Goal: Task Accomplishment & Management: Complete application form

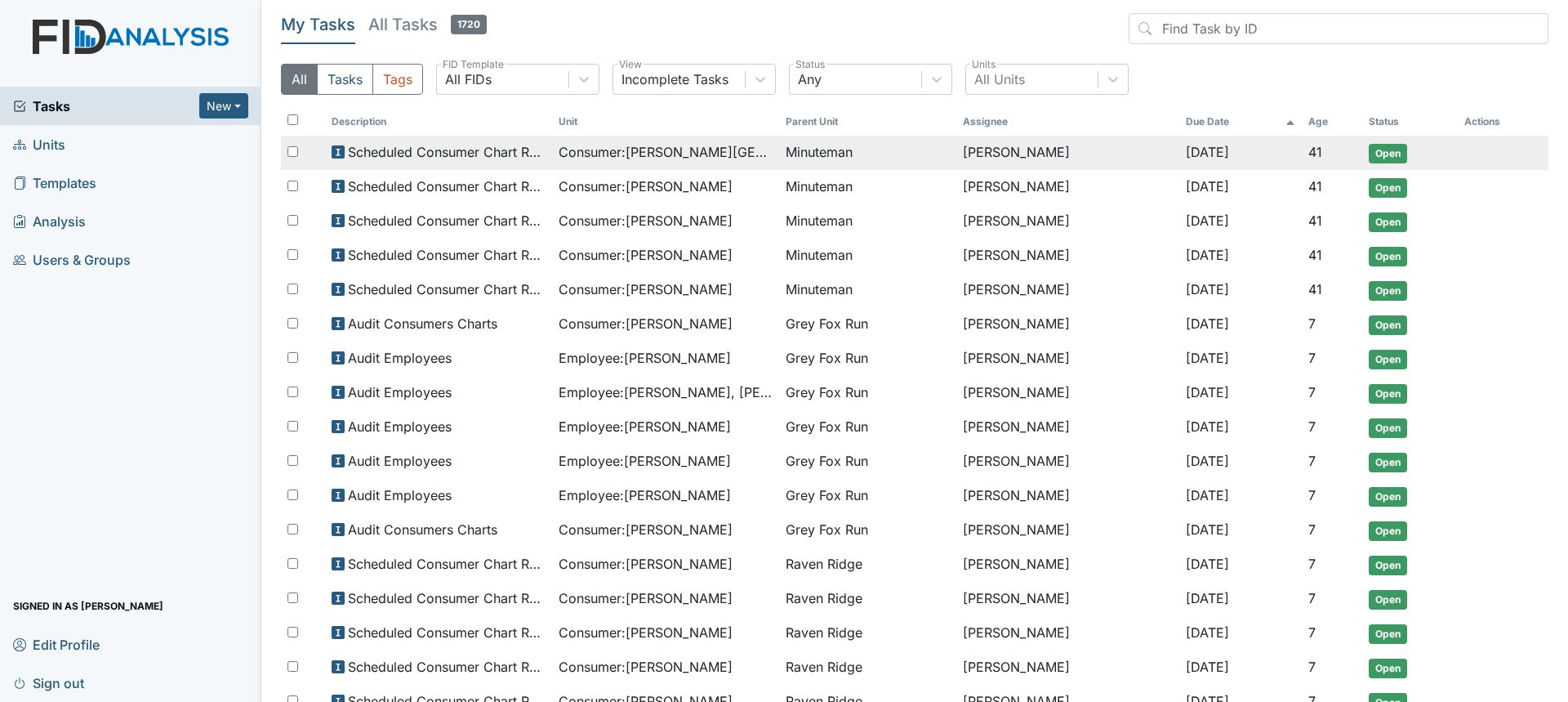
click at [714, 145] on span "Consumer : Branch, Keyosha" at bounding box center [666, 152] width 214 height 20
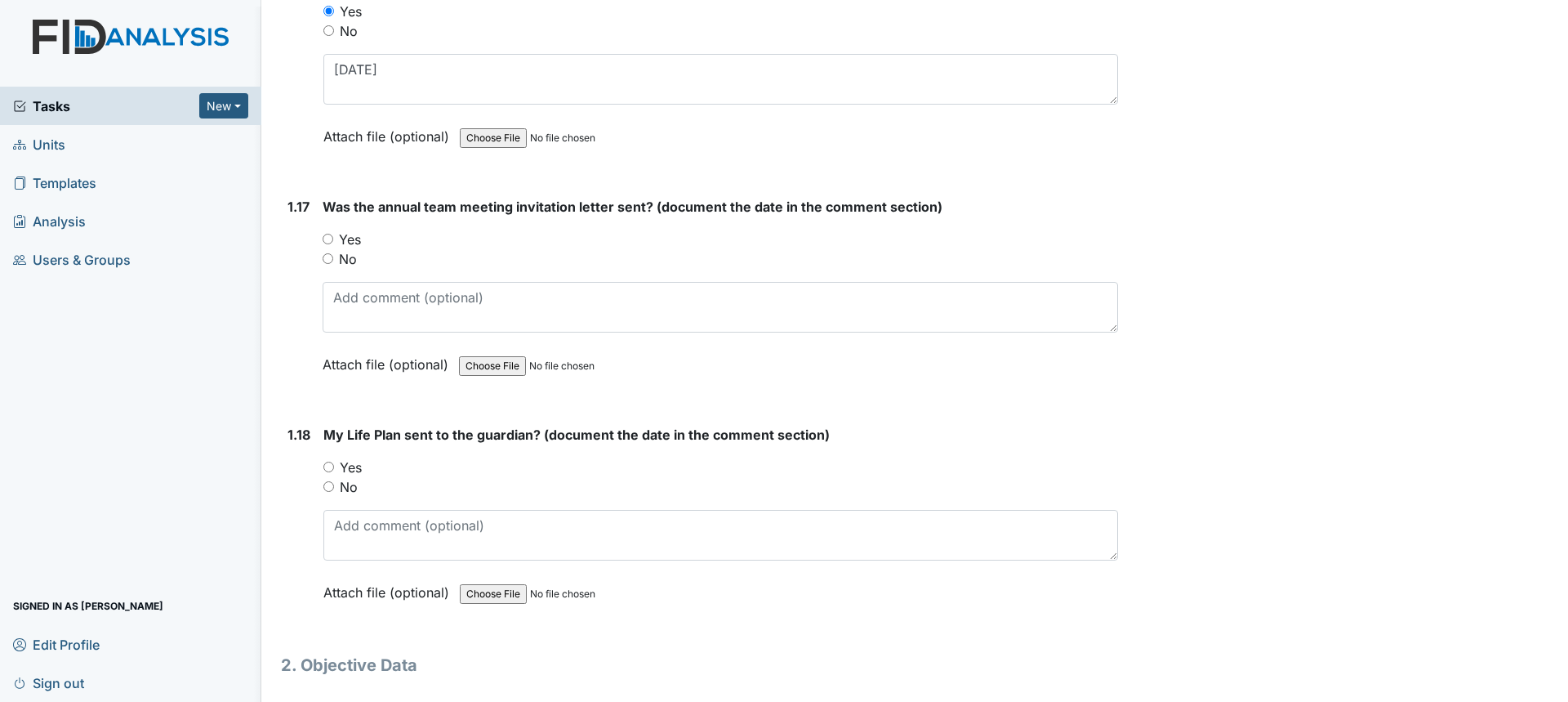
scroll to position [3898, 0]
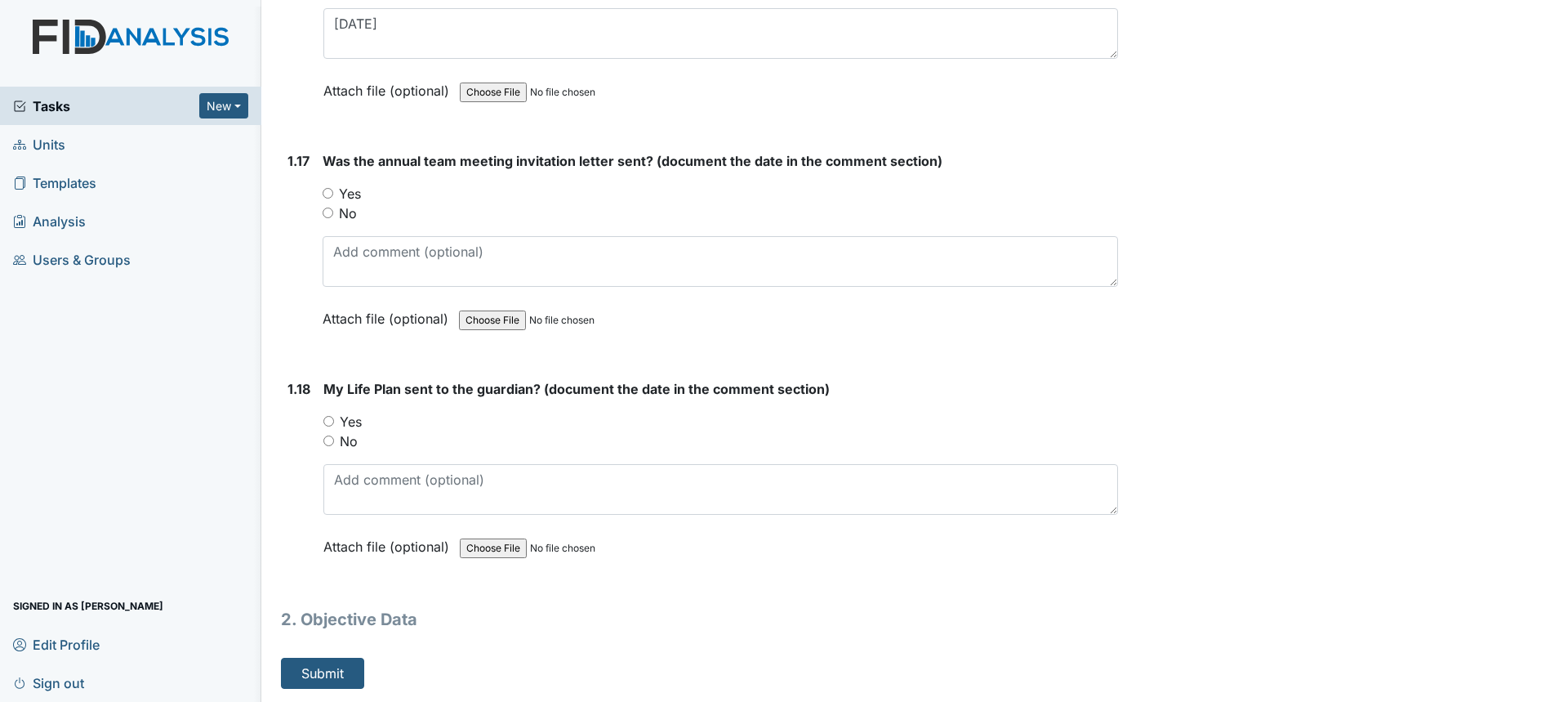
click at [330, 214] on input "No" at bounding box center [328, 212] width 11 height 11
radio input "true"
click at [328, 444] on input "No" at bounding box center [329, 441] width 11 height 11
radio input "true"
click at [341, 671] on button "Submit" at bounding box center [322, 673] width 83 height 31
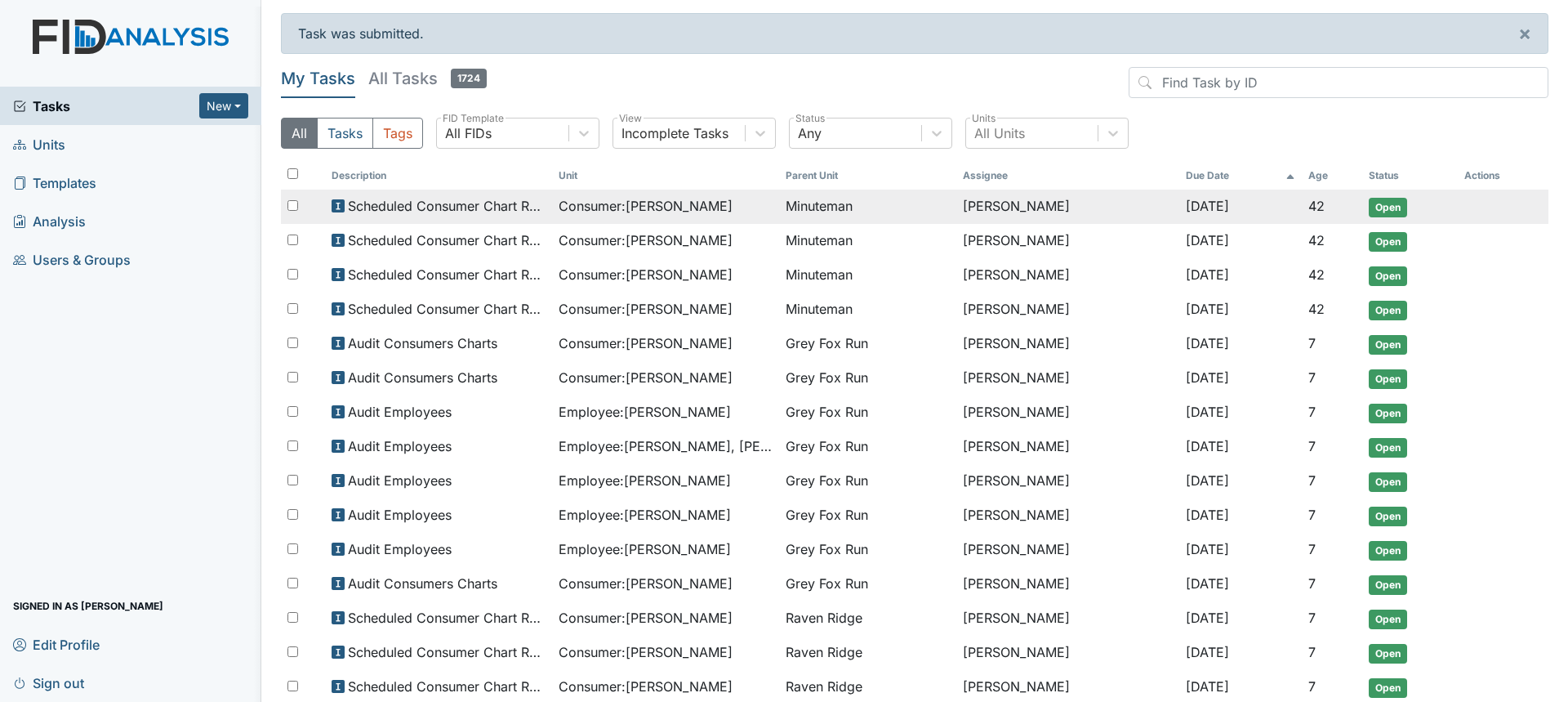
click at [634, 206] on span "Consumer : Lemons, Morgan" at bounding box center [646, 206] width 174 height 20
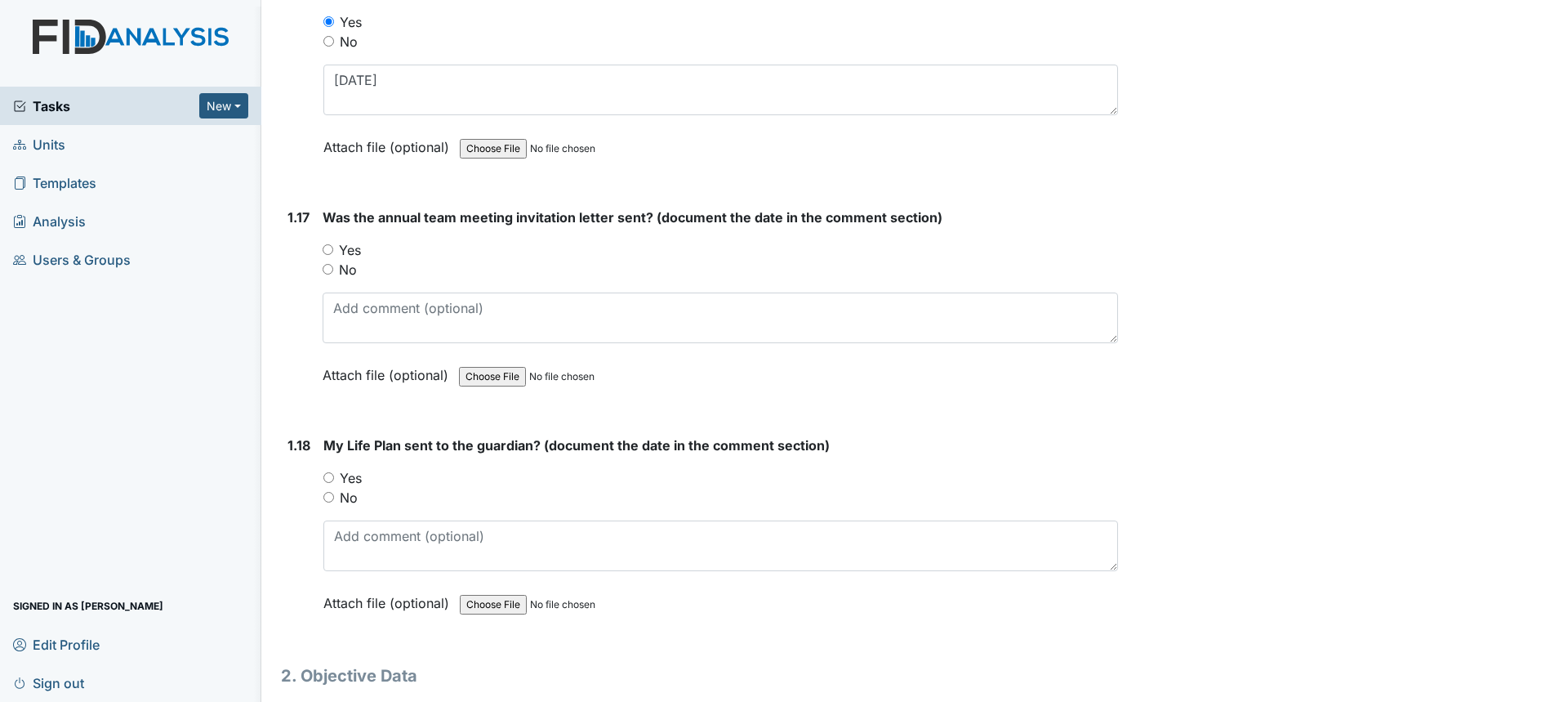
scroll to position [3898, 0]
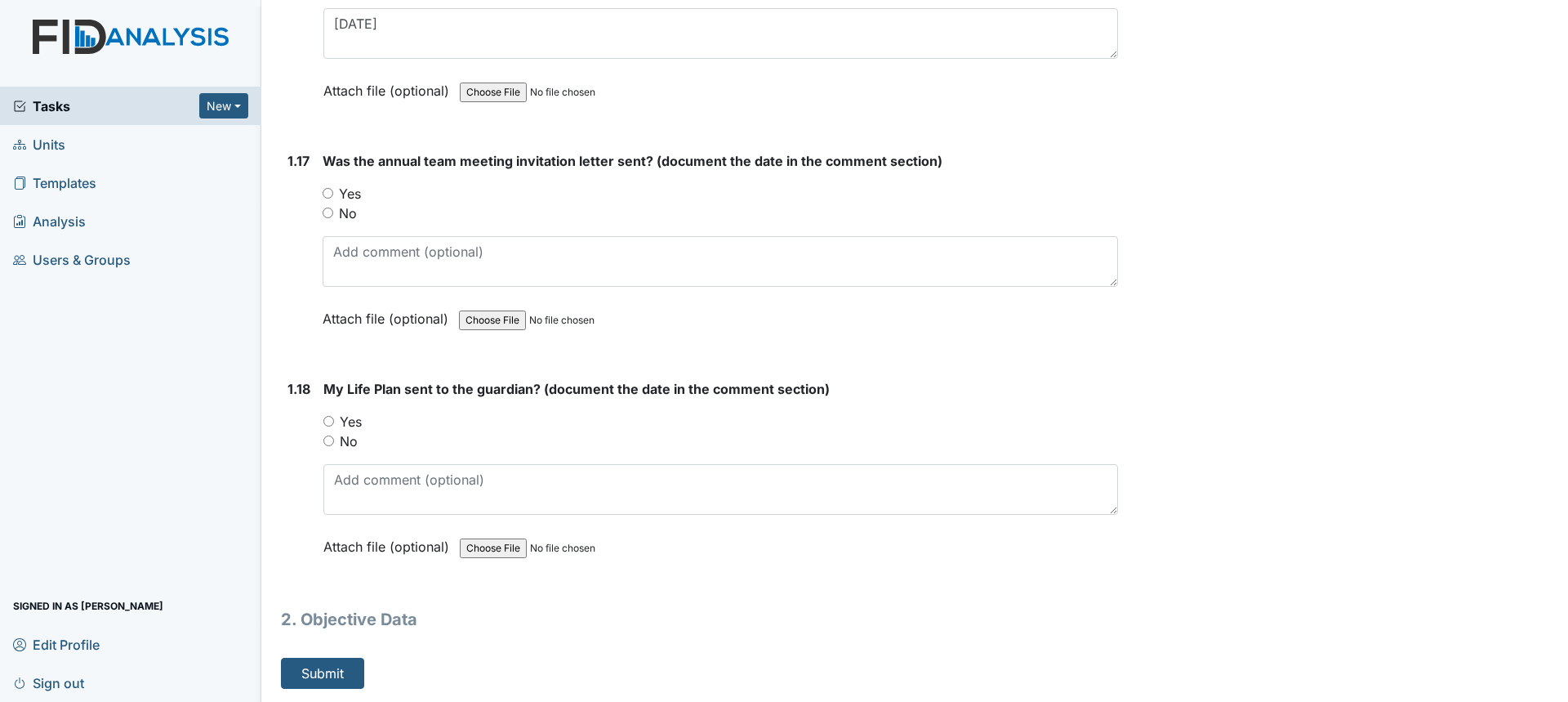
click at [332, 213] on input "No" at bounding box center [328, 212] width 11 height 11
radio input "true"
click at [329, 438] on input "No" at bounding box center [329, 441] width 11 height 11
radio input "true"
click at [336, 669] on button "Submit" at bounding box center [322, 673] width 83 height 31
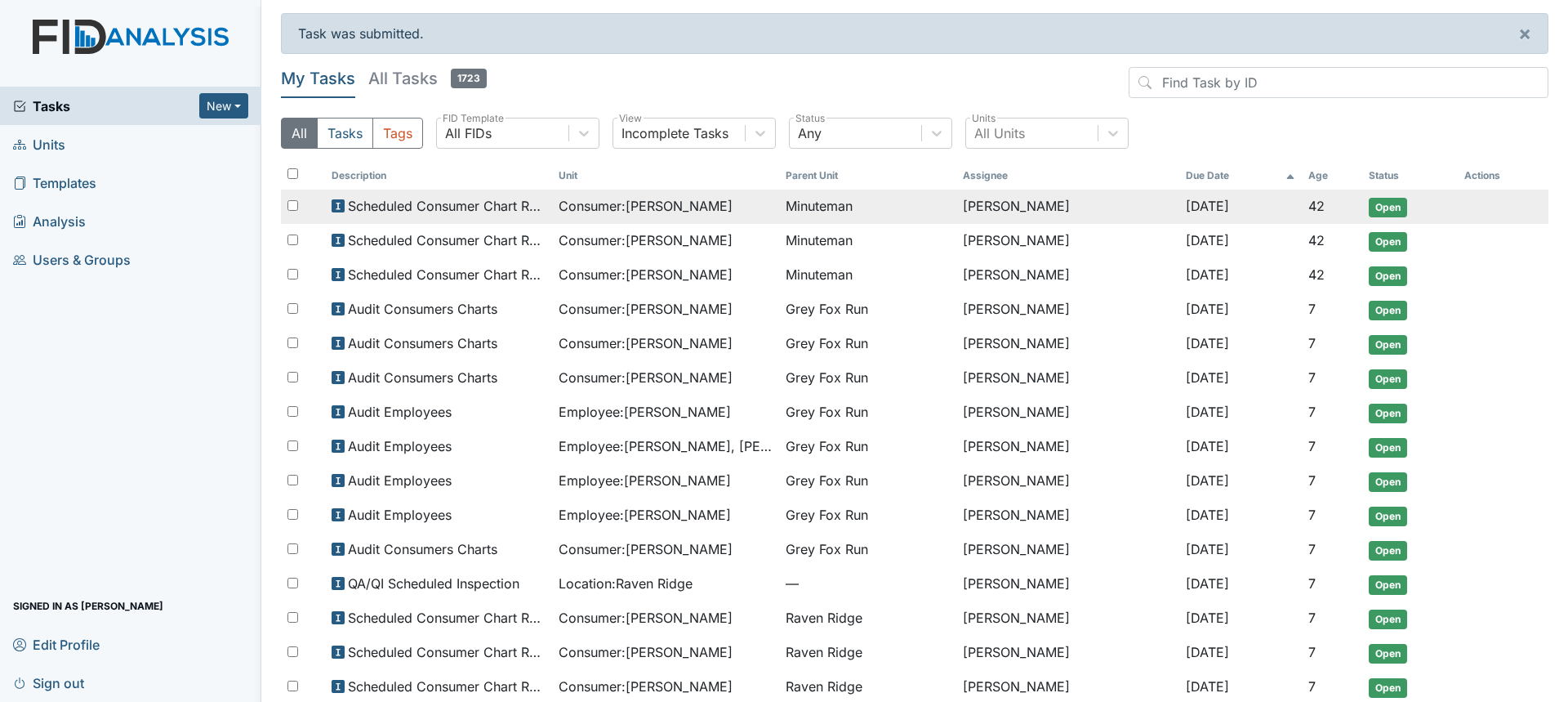
click at [654, 206] on span "Consumer : [PERSON_NAME]" at bounding box center [646, 206] width 174 height 20
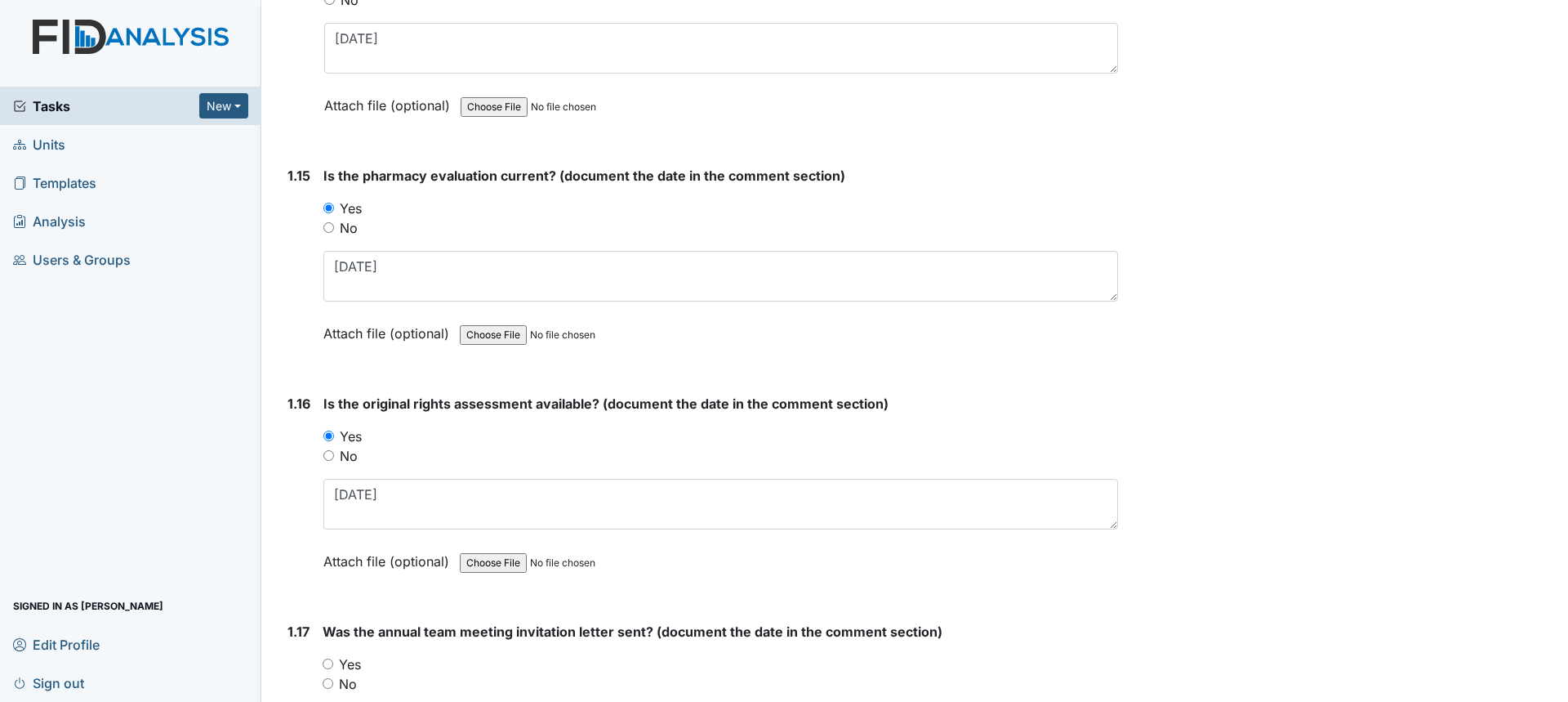
scroll to position [3898, 0]
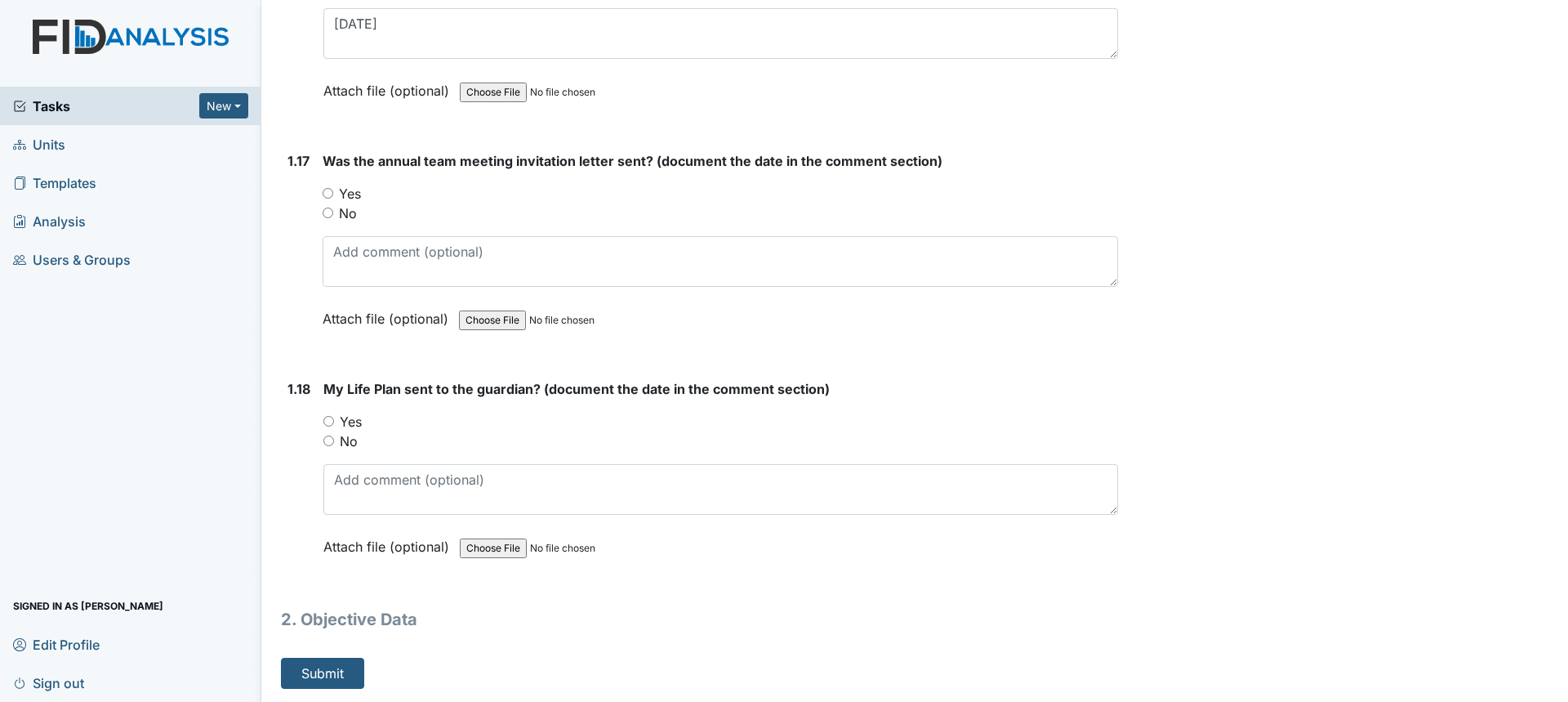
click at [333, 211] on div "No" at bounding box center [721, 213] width 796 height 20
click at [327, 211] on input "No" at bounding box center [328, 212] width 11 height 11
radio input "true"
click at [330, 440] on input "No" at bounding box center [329, 441] width 11 height 11
radio input "true"
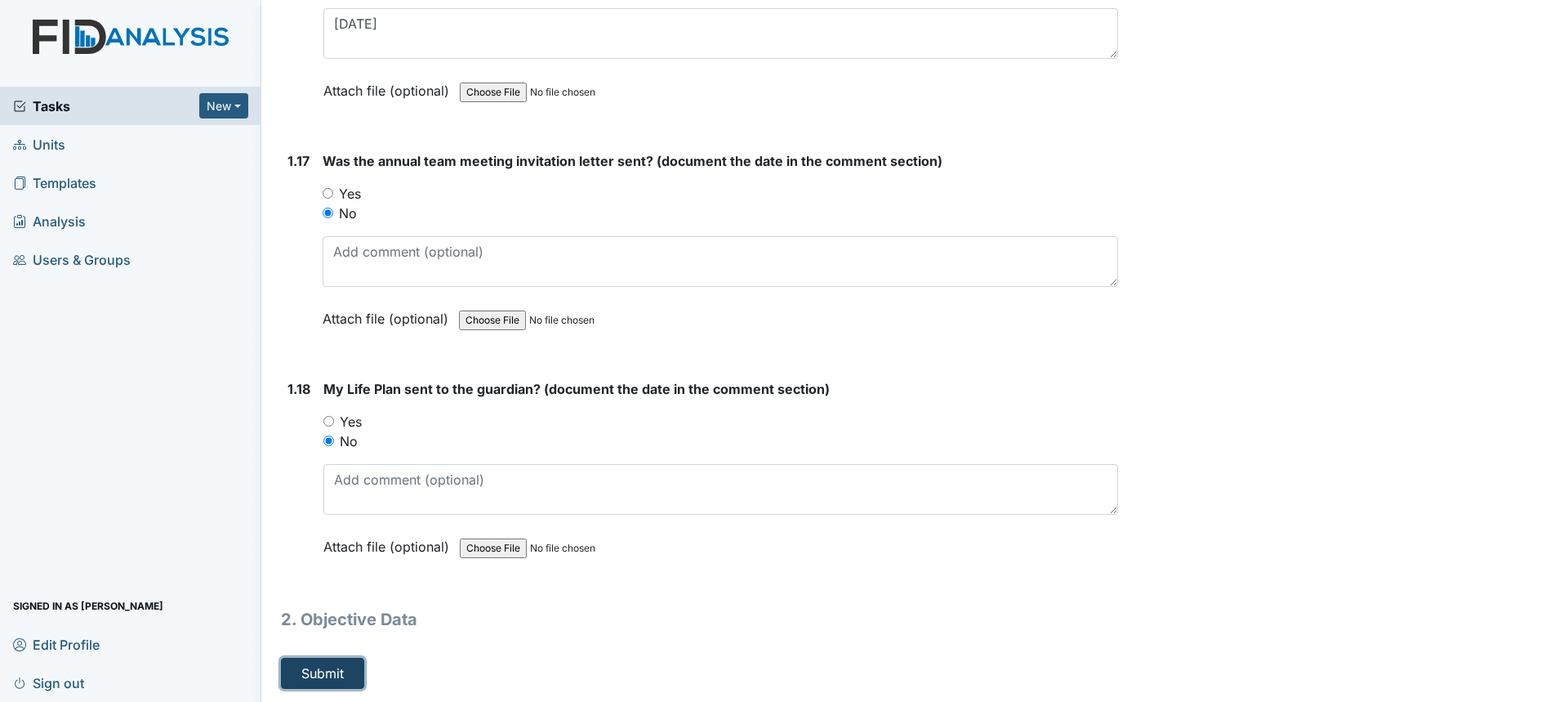
click at [345, 684] on button "Submit" at bounding box center [322, 673] width 83 height 31
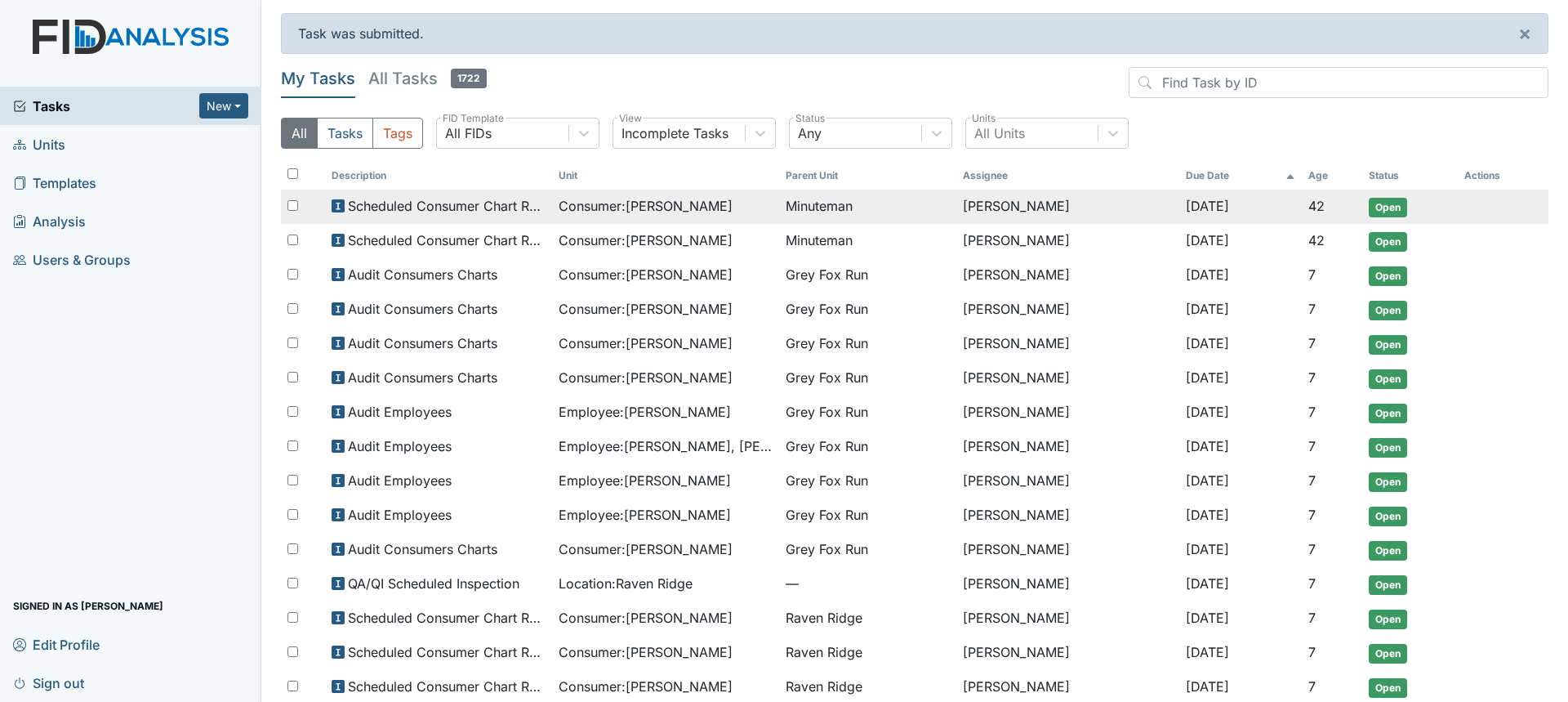
click at [626, 198] on span "Consumer : McNeely, Lauren" at bounding box center [646, 206] width 174 height 20
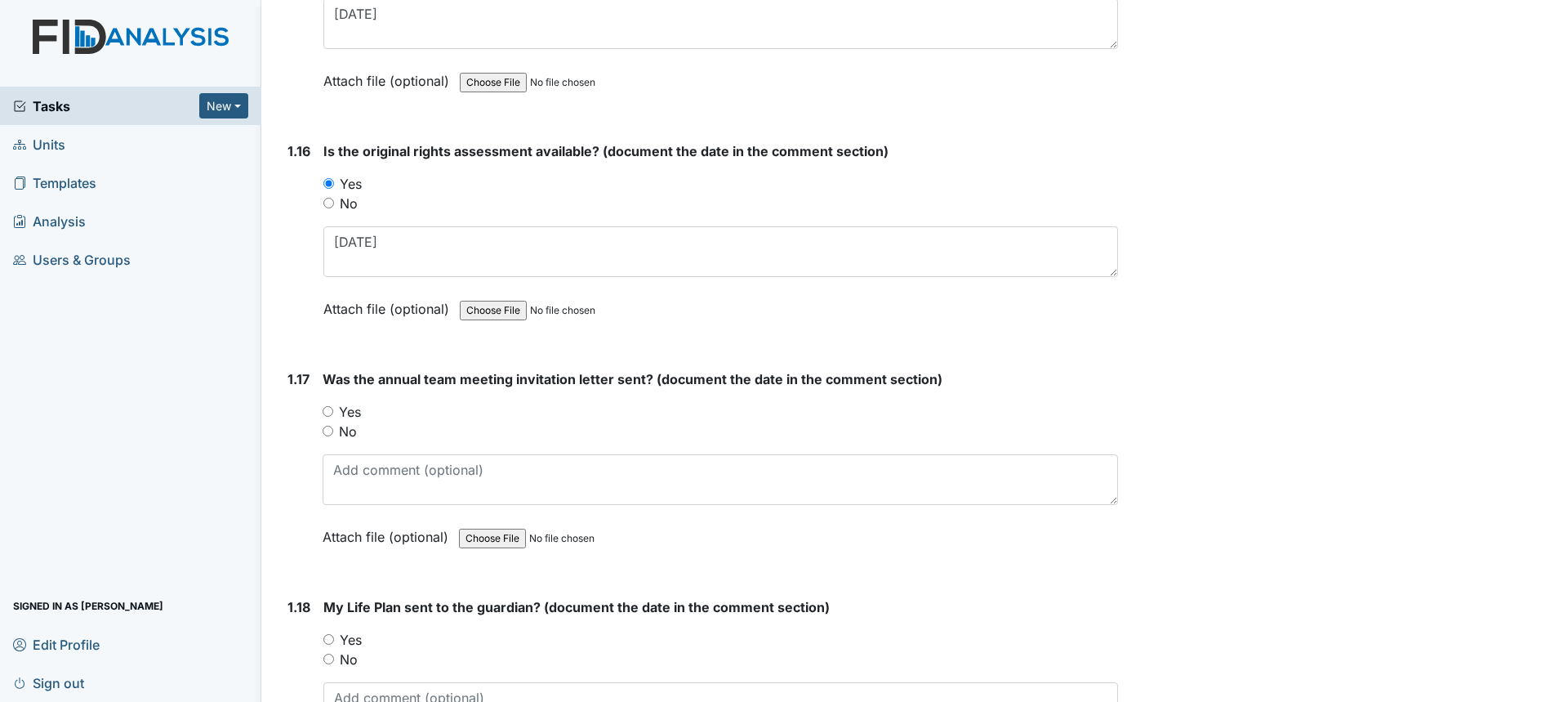
scroll to position [3898, 0]
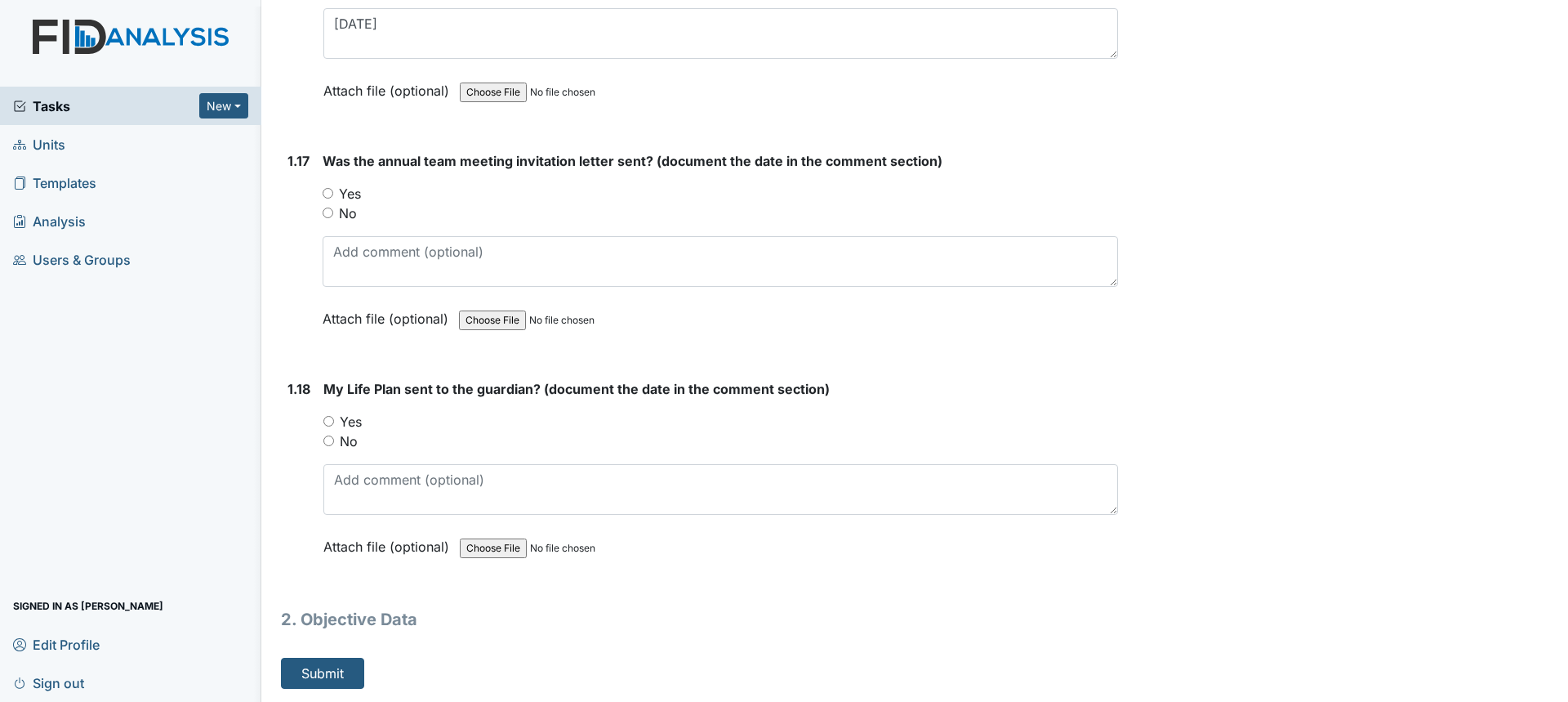
click at [325, 215] on input "No" at bounding box center [328, 212] width 11 height 11
radio input "true"
click at [328, 439] on input "No" at bounding box center [329, 441] width 11 height 11
radio input "true"
click at [332, 668] on button "Submit" at bounding box center [322, 673] width 83 height 31
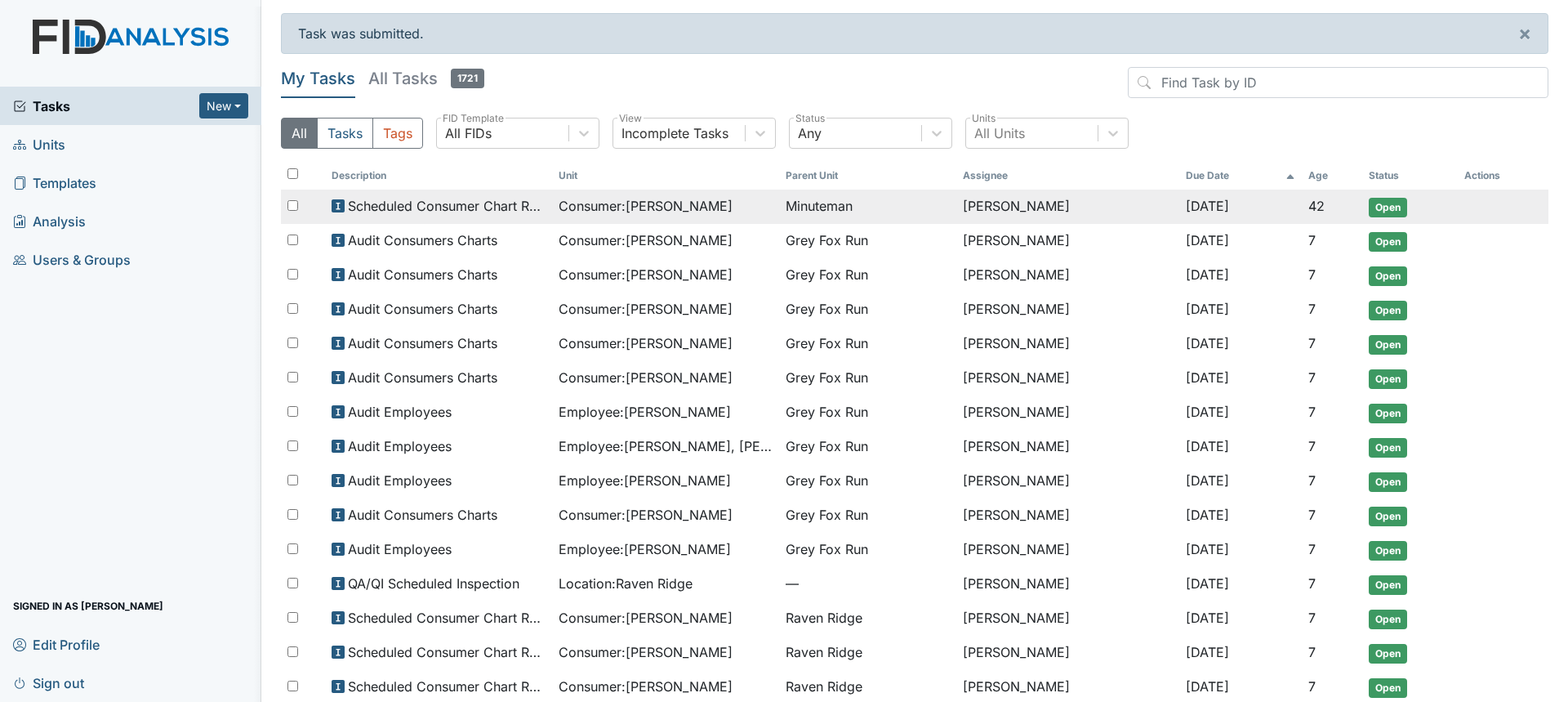
click at [639, 207] on span "Consumer : Wright, Doris" at bounding box center [646, 206] width 174 height 20
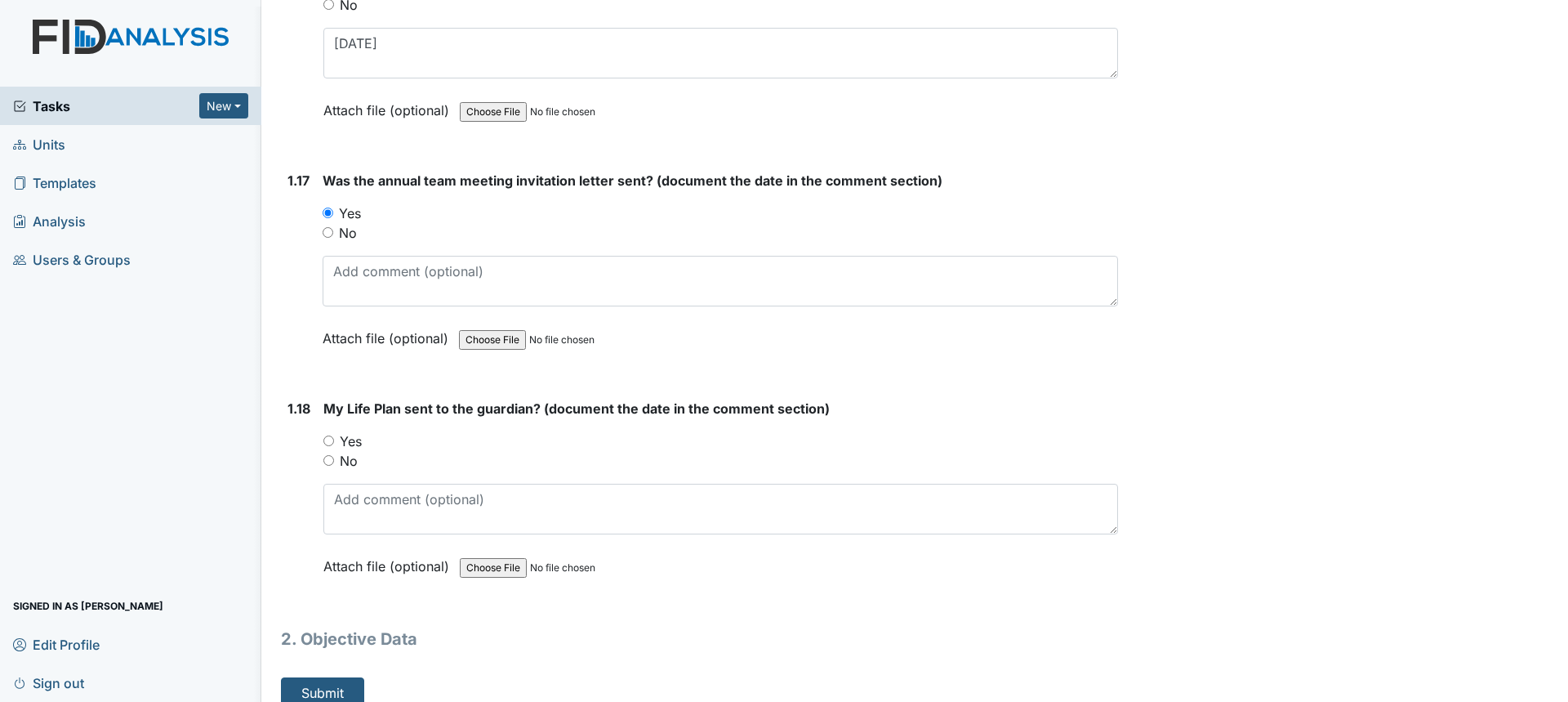
scroll to position [3898, 0]
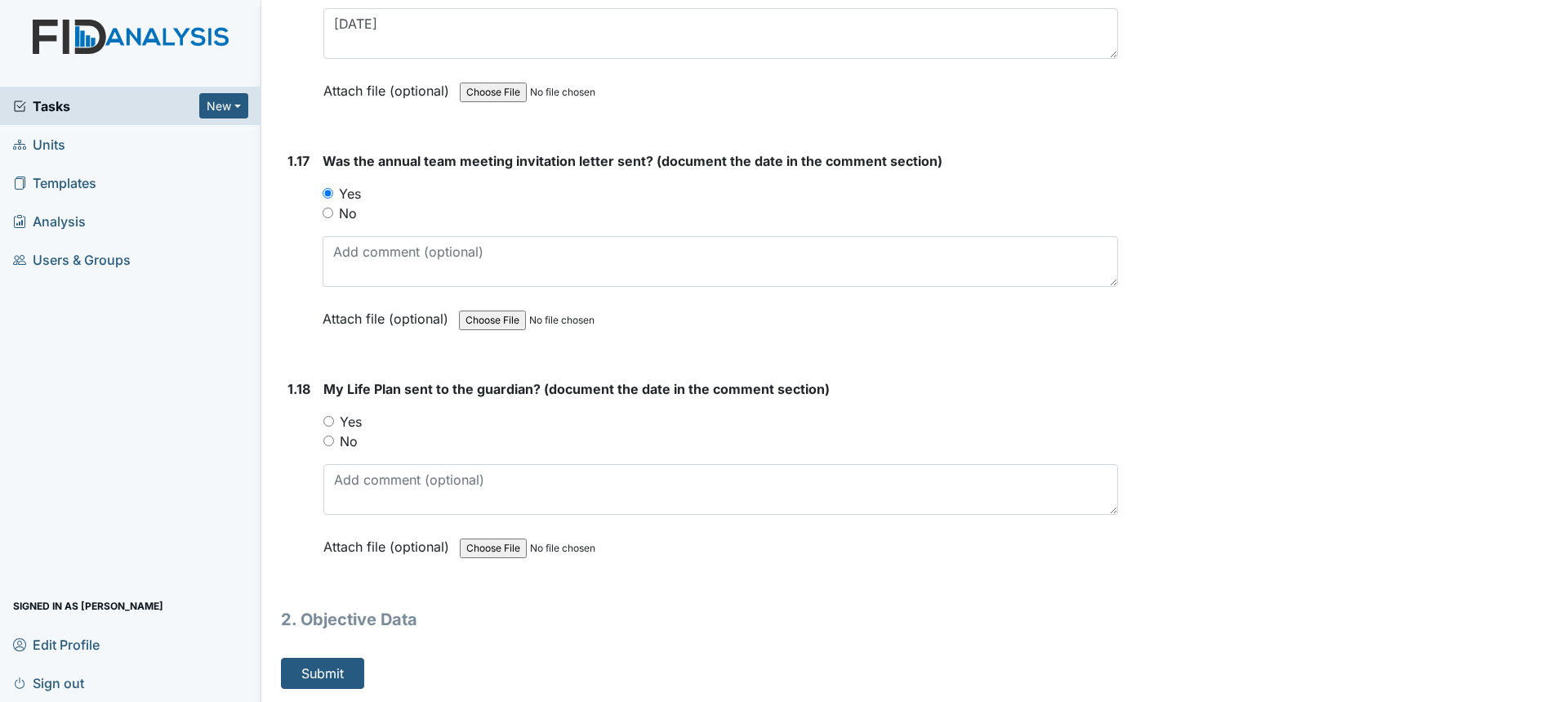
click at [329, 437] on input "No" at bounding box center [329, 441] width 11 height 11
radio input "true"
click at [329, 213] on input "No" at bounding box center [328, 212] width 11 height 11
radio input "true"
click at [317, 658] on button "Submit" at bounding box center [322, 673] width 83 height 31
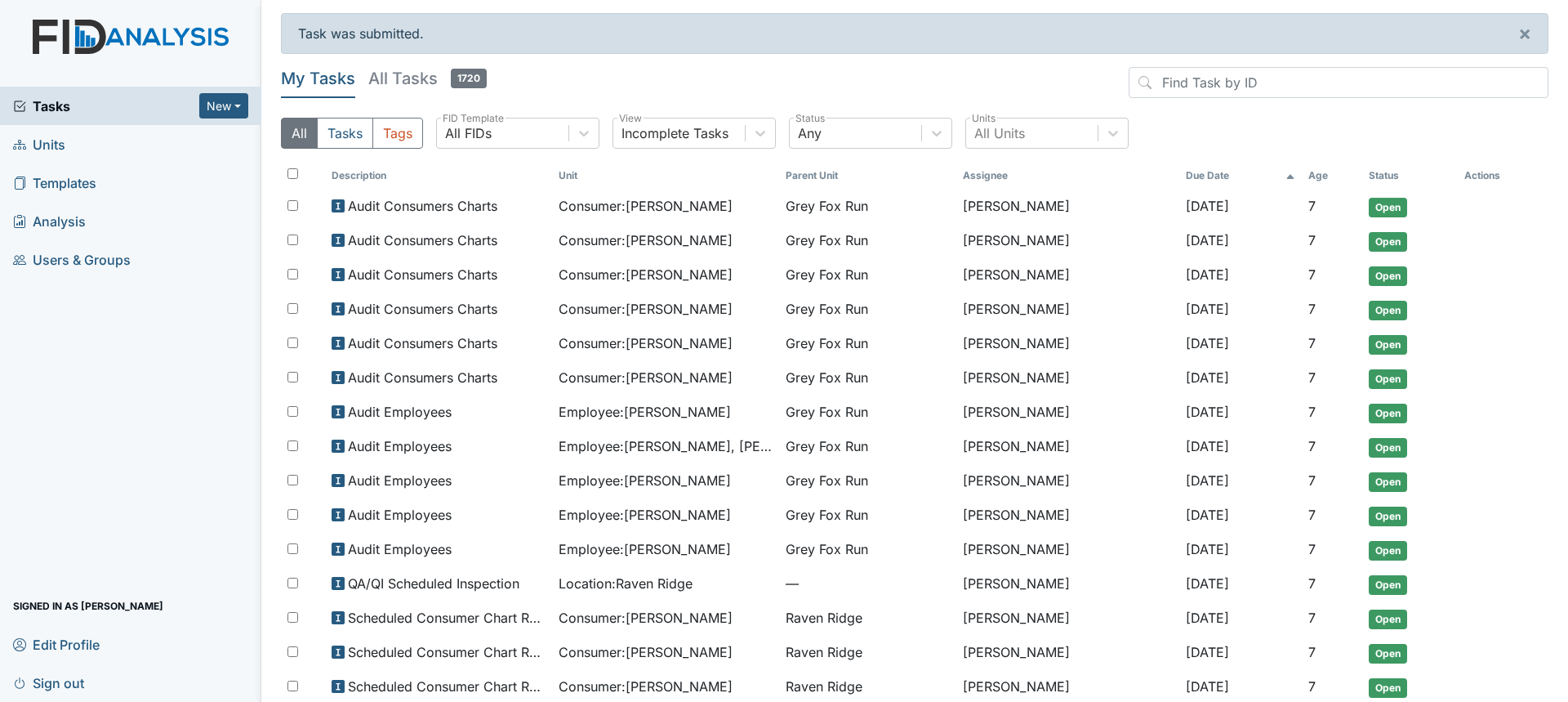
click at [109, 110] on span "Tasks" at bounding box center [106, 106] width 187 height 20
